Goal: Find contact information: Find contact information

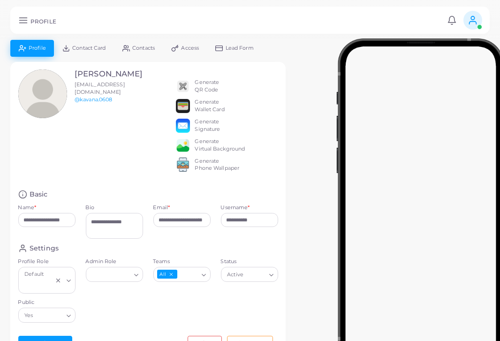
click at [182, 83] on img at bounding box center [183, 86] width 14 height 14
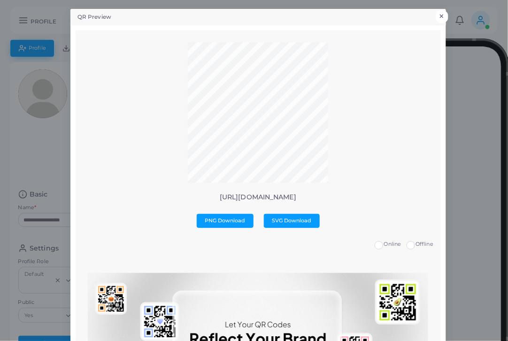
click at [440, 13] on button "×" at bounding box center [441, 16] width 13 height 12
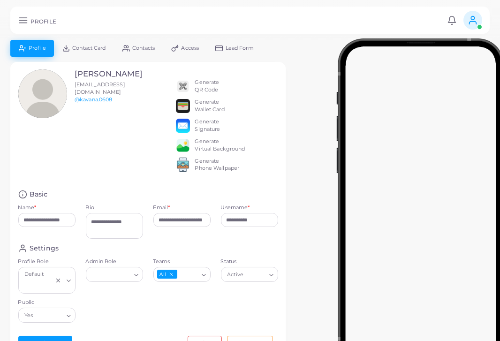
click at [82, 74] on h3 "[PERSON_NAME]" at bounding box center [109, 73] width 68 height 9
click at [116, 72] on h3 "[PERSON_NAME]" at bounding box center [109, 73] width 68 height 9
drag, startPoint x: 116, startPoint y: 72, endPoint x: 95, endPoint y: 83, distance: 23.9
click at [95, 79] on h3 "[PERSON_NAME]" at bounding box center [109, 73] width 68 height 9
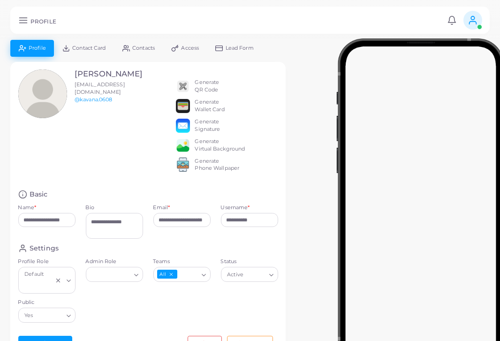
click at [95, 79] on h3 "[PERSON_NAME]" at bounding box center [109, 73] width 68 height 9
click at [125, 148] on div "[PERSON_NAME] CARDOSO [EMAIL_ADDRESS][DOMAIN_NAME] @kavana.0608 Generate QR Cod…" at bounding box center [148, 125] width 270 height 113
click at [140, 104] on div "@kavana.0608" at bounding box center [109, 100] width 68 height 8
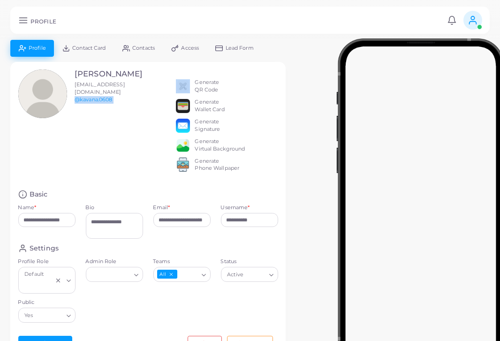
click at [140, 104] on div "@kavana.0608" at bounding box center [109, 100] width 68 height 8
click at [147, 94] on div "[PERSON_NAME] CARDOSO [EMAIL_ADDRESS][DOMAIN_NAME] @kavana.0608 Generate QR Cod…" at bounding box center [148, 125] width 270 height 113
click at [150, 82] on div "[PERSON_NAME] CARDOSO [EMAIL_ADDRESS][DOMAIN_NAME] @kavana.0608 Generate QR Cod…" at bounding box center [148, 125] width 270 height 113
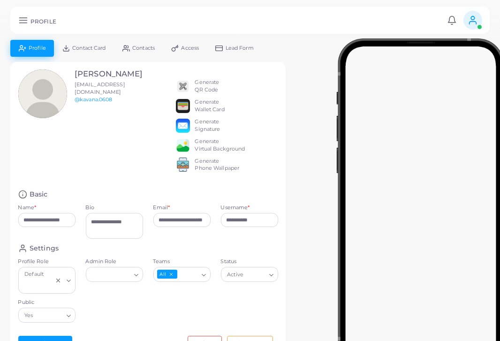
click at [150, 82] on div "[PERSON_NAME] CARDOSO [EMAIL_ADDRESS][DOMAIN_NAME] @kavana.0608 Generate QR Cod…" at bounding box center [148, 125] width 270 height 113
click at [78, 76] on h3 "[PERSON_NAME]" at bounding box center [109, 73] width 68 height 9
click at [121, 72] on h3 "[PERSON_NAME]" at bounding box center [109, 73] width 68 height 9
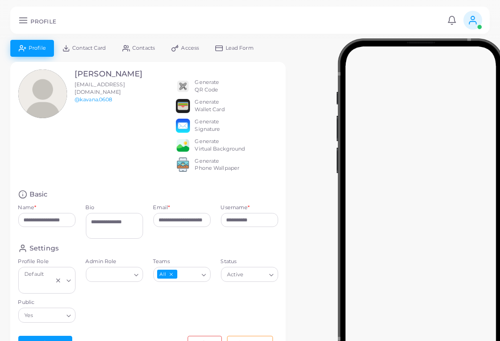
click at [95, 79] on h3 "[PERSON_NAME]" at bounding box center [109, 73] width 68 height 9
click at [96, 136] on div "[PERSON_NAME] CARDOSO [EMAIL_ADDRESS][DOMAIN_NAME] @kavana.0608" at bounding box center [69, 125] width 113 height 113
click at [103, 79] on h3 "[PERSON_NAME]" at bounding box center [109, 73] width 68 height 9
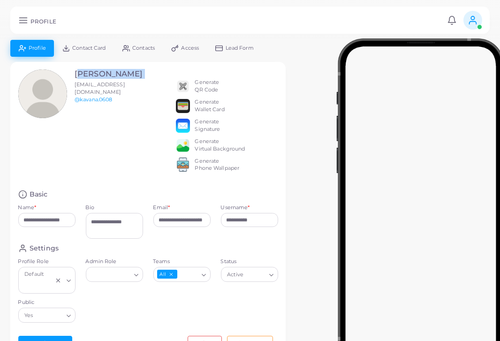
click at [103, 79] on h3 "[PERSON_NAME]" at bounding box center [109, 73] width 68 height 9
copy h3 "[PERSON_NAME]"
